Goal: Task Accomplishment & Management: Manage account settings

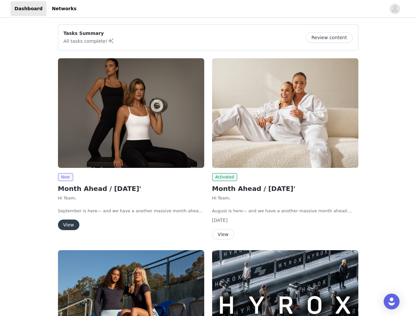
click at [208, 158] on div "Activated Month Ahead / [DATE]' Hi Team, August is here— and we have a another …" at bounding box center [285, 150] width 154 height 192
click at [208, 9] on div at bounding box center [232, 8] width 305 height 15
click at [395, 9] on icon "avatar" at bounding box center [395, 9] width 6 height 11
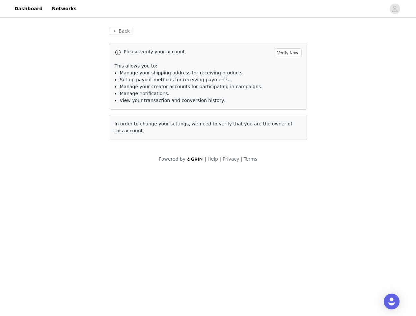
click at [332, 38] on div "Back Please verify your account. Verify Now This allows you to: Manage your shi…" at bounding box center [208, 95] width 416 height 152
click at [131, 113] on div "Please verify your account. Verify Now This allows you to: Manage your shipping…" at bounding box center [208, 91] width 198 height 97
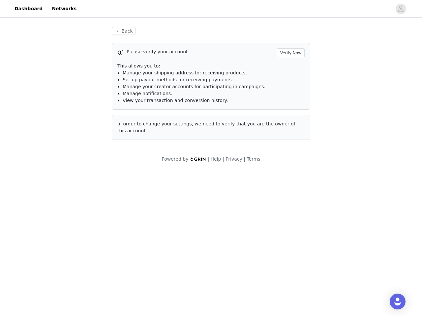
click at [65, 177] on body "Dashboard Networks Back Please verify your account. Verify Now This allows you …" at bounding box center [211, 158] width 422 height 316
click at [68, 225] on body "Dashboard Networks Back Please verify your account. Verify Now This allows you …" at bounding box center [211, 158] width 422 height 316
click at [285, 113] on div "Please verify your account. Verify Now This allows you to: Manage your shipping…" at bounding box center [211, 91] width 198 height 97
click at [224, 177] on body "Dashboard Networks Back Please verify your account. Verify Now This allows you …" at bounding box center [211, 158] width 422 height 316
click at [223, 234] on body "Dashboard Networks Back Please verify your account. Verify Now This allows you …" at bounding box center [211, 158] width 422 height 316
